Goal: Task Accomplishment & Management: Manage account settings

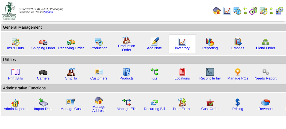
click at [182, 43] on img at bounding box center [182, 41] width 9 height 9
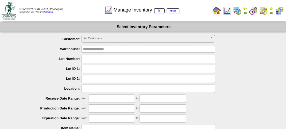
click at [129, 39] on span "All Customers" at bounding box center [146, 38] width 124 height 6
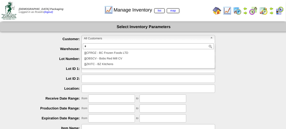
type input "*"
click at [107, 66] on li "B ZKITC - BZ Kitchens" at bounding box center [148, 64] width 131 height 6
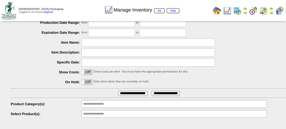
scroll to position [94, 0]
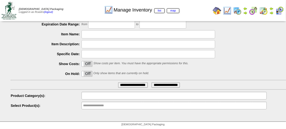
click at [107, 97] on input "text" at bounding box center [100, 95] width 34 height 7
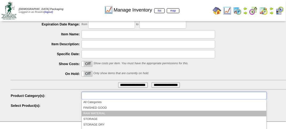
click at [98, 112] on li "RAW MATERIAL" at bounding box center [174, 114] width 184 height 6
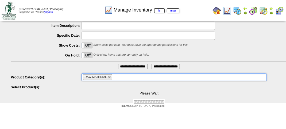
scroll to position [128, 0]
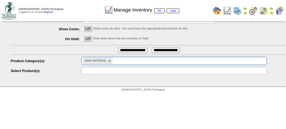
click at [102, 73] on input "text" at bounding box center [100, 70] width 34 height 7
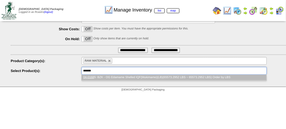
type input "********"
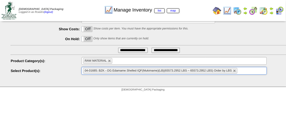
click at [129, 50] on input "**********" at bounding box center [133, 50] width 30 height 5
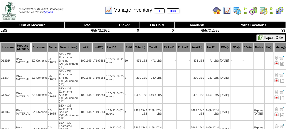
click at [6, 48] on th "Location" at bounding box center [8, 47] width 14 height 9
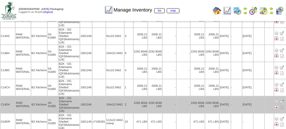
scroll to position [491, 0]
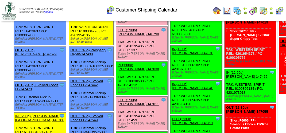
scroll to position [507, 0]
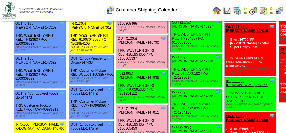
click at [136, 9] on link "OUT (12:30p) [PERSON_NAME]-147008" at bounding box center [137, 5] width 41 height 8
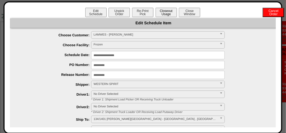
click at [165, 14] on button "Closeout Usage" at bounding box center [165, 12] width 21 height 9
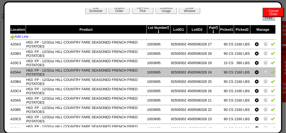
scroll to position [0, 0]
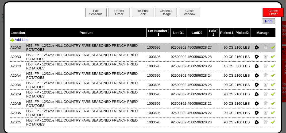
click at [270, 48] on img at bounding box center [272, 47] width 4 height 4
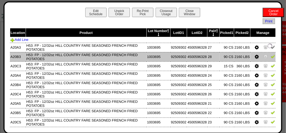
click at [270, 56] on img at bounding box center [272, 56] width 4 height 4
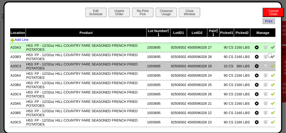
click at [270, 66] on img at bounding box center [272, 66] width 4 height 4
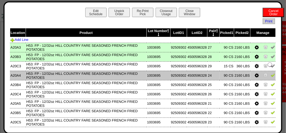
click at [270, 75] on img at bounding box center [272, 75] width 4 height 4
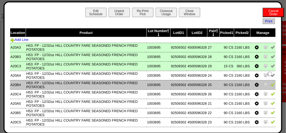
click at [270, 85] on img at bounding box center [272, 84] width 4 height 4
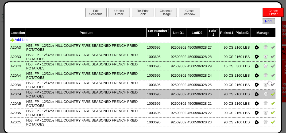
click at [270, 96] on img at bounding box center [272, 94] width 4 height 4
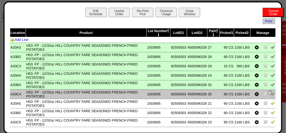
scroll to position [27, 0]
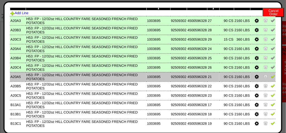
click at [270, 78] on img at bounding box center [272, 76] width 4 height 4
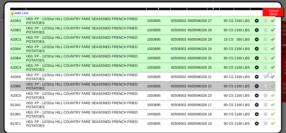
click at [270, 86] on img at bounding box center [272, 86] width 4 height 4
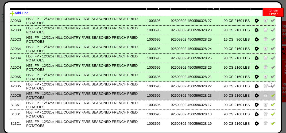
click at [270, 96] on img at bounding box center [272, 95] width 4 height 4
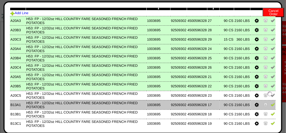
click at [270, 107] on img at bounding box center [272, 104] width 4 height 4
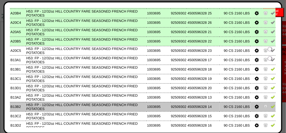
scroll to position [80, 0]
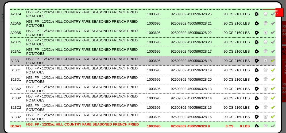
click at [270, 62] on img at bounding box center [272, 60] width 4 height 4
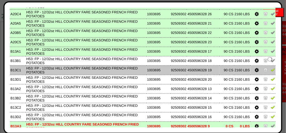
click at [270, 70] on img at bounding box center [272, 70] width 4 height 4
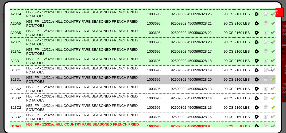
click at [269, 83] on td at bounding box center [262, 79] width 25 height 9
click at [270, 81] on img at bounding box center [272, 79] width 4 height 4
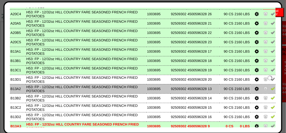
click at [270, 88] on img at bounding box center [272, 88] width 4 height 4
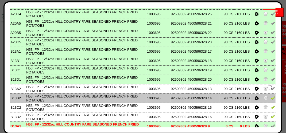
click at [270, 98] on img at bounding box center [272, 98] width 4 height 4
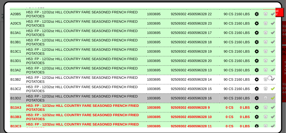
scroll to position [118, 0]
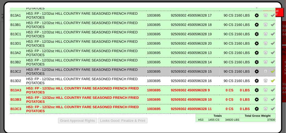
click at [270, 70] on img at bounding box center [272, 71] width 4 height 4
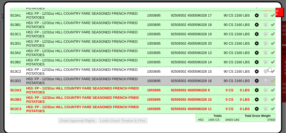
click at [270, 80] on img at bounding box center [272, 80] width 4 height 4
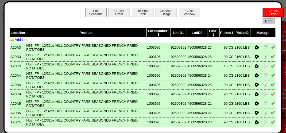
scroll to position [374, 0]
click at [165, 11] on button "Closeout Usage" at bounding box center [165, 12] width 21 height 9
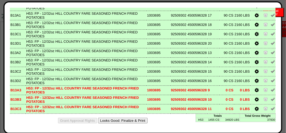
scroll to position [614, 0]
drag, startPoint x: 138, startPoint y: 117, endPoint x: 171, endPoint y: 46, distance: 78.1
click at [138, 118] on button "Looks Good: Finalize & Print" at bounding box center [122, 121] width 49 height 6
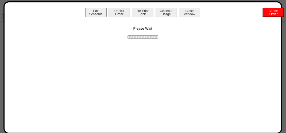
scroll to position [0, 0]
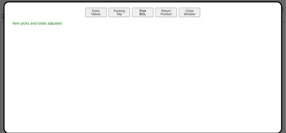
click at [146, 13] on button "Print BOL" at bounding box center [142, 12] width 21 height 9
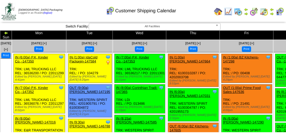
scroll to position [614, 0]
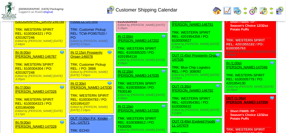
click at [230, 10] on img at bounding box center [227, 10] width 9 height 9
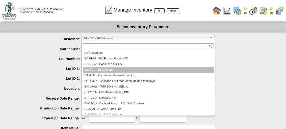
click at [129, 37] on span "BZKITC - BZ Kitchens" at bounding box center [146, 38] width 124 height 6
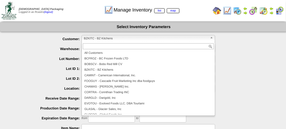
scroll to position [48, 0]
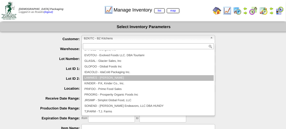
click at [134, 78] on li "LAMWES - [PERSON_NAME]" at bounding box center [148, 78] width 131 height 6
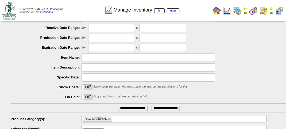
scroll to position [80, 0]
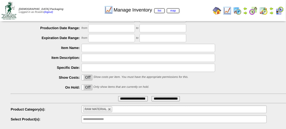
click at [106, 46] on input "text" at bounding box center [147, 48] width 133 height 8
type input "*****"
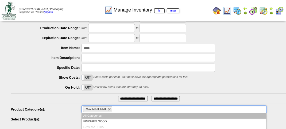
click at [113, 108] on input "text" at bounding box center [116, 109] width 7 height 7
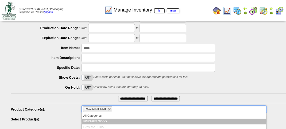
click at [115, 121] on li "FINISHED GOOD" at bounding box center [174, 122] width 184 height 6
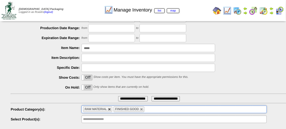
click at [109, 109] on link at bounding box center [109, 109] width 3 height 3
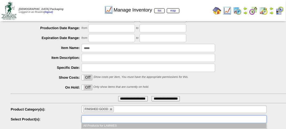
click at [90, 120] on input "text" at bounding box center [100, 119] width 34 height 7
type input "**********"
click at [129, 98] on input "**********" at bounding box center [133, 98] width 30 height 5
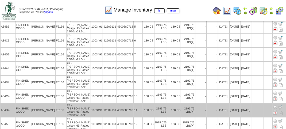
scroll to position [90, 0]
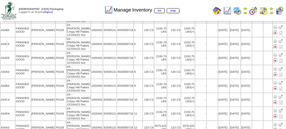
click at [262, 7] on img at bounding box center [263, 10] width 9 height 9
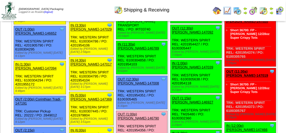
scroll to position [347, 0]
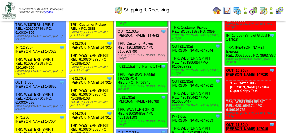
click at [144, 38] on link "OUT (11:00a) Lamb-Weston-147542" at bounding box center [137, 34] width 41 height 8
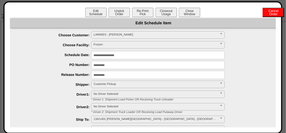
click at [144, 63] on input "**********" at bounding box center [157, 65] width 133 height 8
type input "**********"
click at [155, 8] on button "Closeout Usage" at bounding box center [165, 12] width 21 height 9
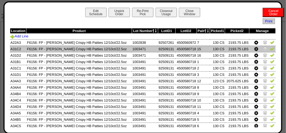
scroll to position [320, 0]
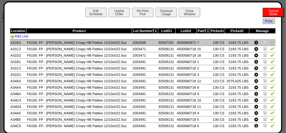
click at [254, 44] on icon at bounding box center [256, 42] width 4 height 5
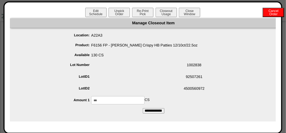
click at [115, 103] on input "***" at bounding box center [117, 100] width 53 height 8
type input "*"
click at [154, 111] on input "**********" at bounding box center [154, 110] width 22 height 5
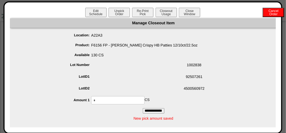
click at [155, 112] on input "**********" at bounding box center [154, 110] width 22 height 5
click at [167, 12] on button "Closeout Usage" at bounding box center [165, 12] width 21 height 9
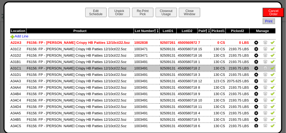
click at [270, 68] on img at bounding box center [272, 68] width 4 height 4
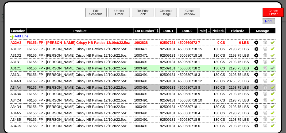
click at [270, 88] on img at bounding box center [272, 87] width 4 height 4
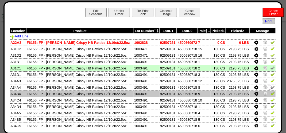
click at [270, 95] on img at bounding box center [272, 93] width 4 height 4
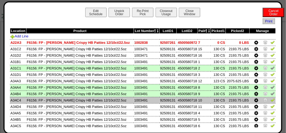
click at [270, 100] on img at bounding box center [272, 100] width 4 height 4
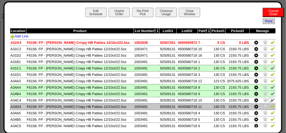
click at [270, 107] on img at bounding box center [272, 106] width 4 height 4
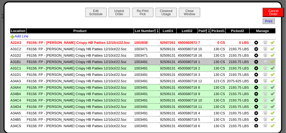
click at [270, 63] on img at bounding box center [272, 61] width 4 height 4
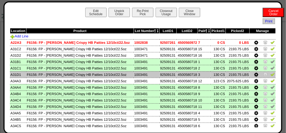
click at [270, 75] on img at bounding box center [272, 74] width 4 height 4
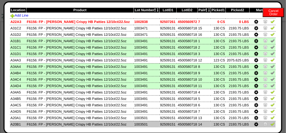
scroll to position [27, 0]
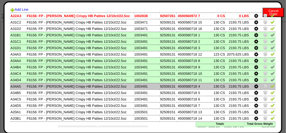
click at [270, 86] on img at bounding box center [272, 86] width 4 height 4
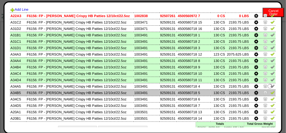
click at [270, 92] on img at bounding box center [272, 92] width 4 height 4
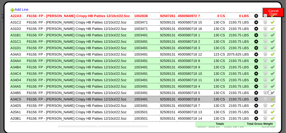
click at [270, 100] on img at bounding box center [272, 99] width 4 height 4
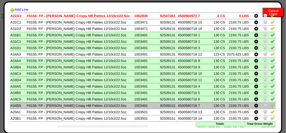
click at [270, 106] on img at bounding box center [272, 105] width 4 height 4
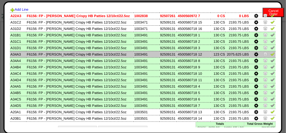
click at [270, 55] on img at bounding box center [272, 54] width 4 height 4
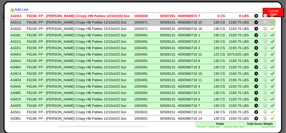
click at [270, 22] on img at bounding box center [272, 22] width 4 height 4
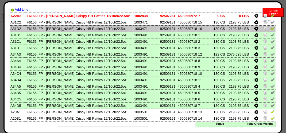
click at [270, 29] on img at bounding box center [272, 28] width 4 height 4
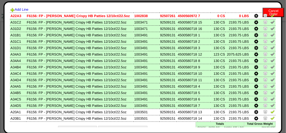
scroll to position [36, 0]
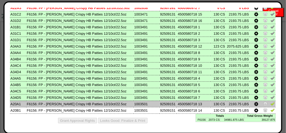
click at [270, 103] on img at bounding box center [272, 103] width 4 height 4
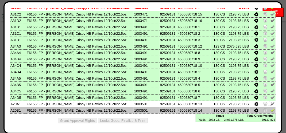
click at [270, 108] on img at bounding box center [272, 110] width 4 height 4
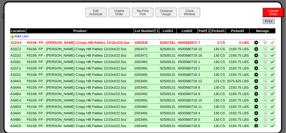
scroll to position [0, 0]
click at [167, 12] on button "Closeout Usage" at bounding box center [165, 12] width 21 height 9
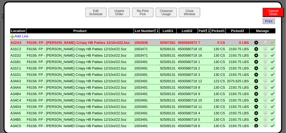
click at [270, 43] on img at bounding box center [272, 42] width 4 height 4
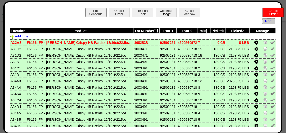
click at [162, 12] on button "Closeout Usage" at bounding box center [165, 12] width 21 height 9
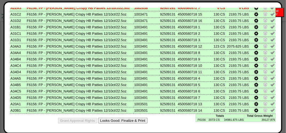
click at [122, 120] on button "Looks Good: Finalize & Print" at bounding box center [122, 121] width 49 height 6
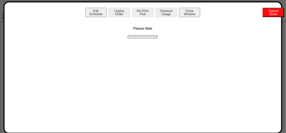
scroll to position [0, 0]
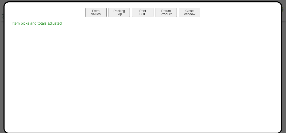
click at [143, 11] on button "Print BOL" at bounding box center [142, 12] width 21 height 9
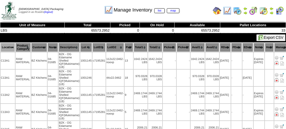
scroll to position [491, 0]
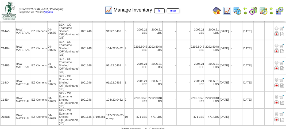
click at [279, 8] on img at bounding box center [279, 10] width 9 height 9
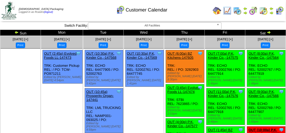
click at [266, 8] on img at bounding box center [263, 10] width 9 height 9
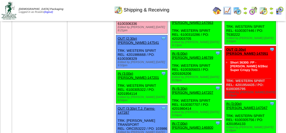
scroll to position [747, 0]
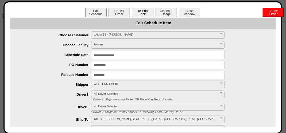
click at [145, 10] on button "Re-Print Pick" at bounding box center [142, 12] width 21 height 9
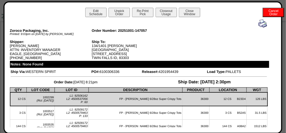
click at [258, 21] on img at bounding box center [262, 23] width 9 height 9
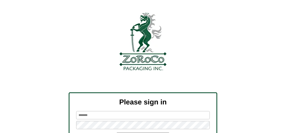
scroll to position [60, 0]
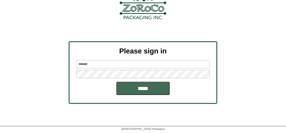
type input "*******"
click at [141, 87] on input "*****" at bounding box center [142, 88] width 53 height 13
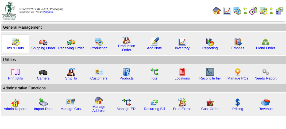
click at [15, 42] on img at bounding box center [15, 41] width 9 height 9
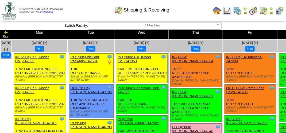
click at [73, 10] on div "Shipping & Receiving" at bounding box center [141, 8] width 163 height 15
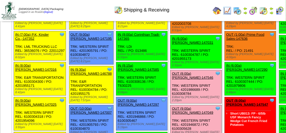
scroll to position [75, 0]
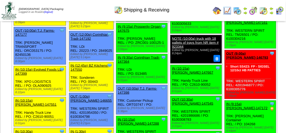
scroll to position [160, 0]
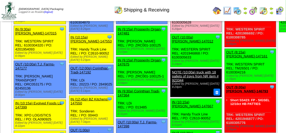
click at [88, 13] on div "Shipping & Receiving" at bounding box center [141, 8] width 163 height 15
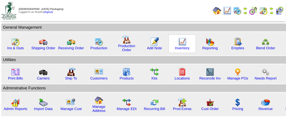
click at [178, 44] on img at bounding box center [182, 41] width 9 height 9
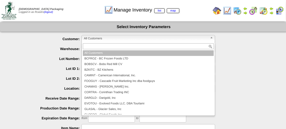
click at [109, 39] on span "All Customers" at bounding box center [146, 38] width 124 height 6
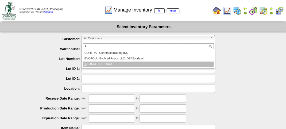
type input "*"
click at [108, 65] on li "T JFARM - T.J. Farms" at bounding box center [148, 64] width 131 height 6
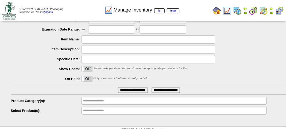
scroll to position [94, 0]
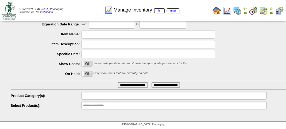
click at [109, 92] on input "text" at bounding box center [100, 95] width 34 height 7
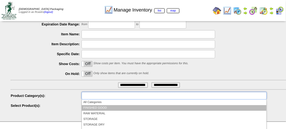
click at [107, 106] on li "FINISHED GOOD" at bounding box center [174, 108] width 184 height 6
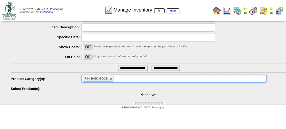
scroll to position [128, 0]
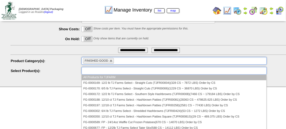
click at [104, 73] on input "text" at bounding box center [100, 70] width 34 height 7
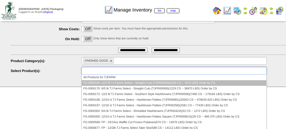
click at [117, 82] on li "FG-0000169: 12/2 lb TJ Farms Select - Straight Cuts (TJFR00004)(328 CS ~ 7872 L…" at bounding box center [174, 83] width 184 height 6
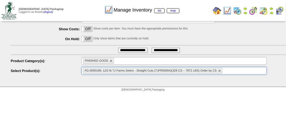
click at [127, 52] on input "**********" at bounding box center [133, 50] width 30 height 5
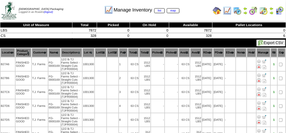
click at [135, 52] on th "Total1" at bounding box center [133, 52] width 11 height 9
